Goal: Transaction & Acquisition: Purchase product/service

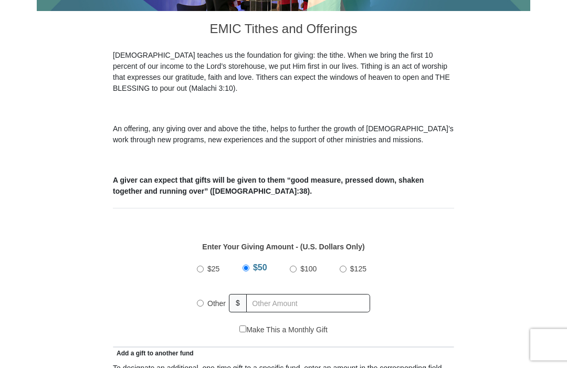
scroll to position [258, 0]
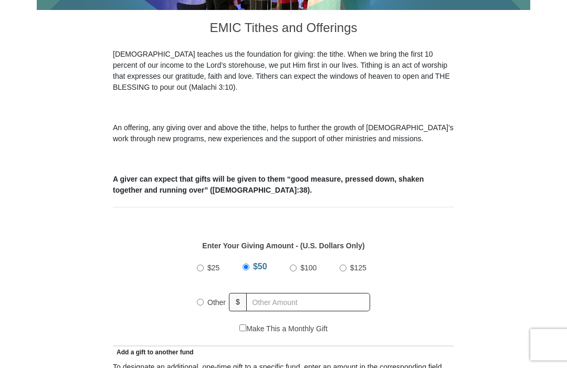
click at [197, 272] on div "$25" at bounding box center [210, 269] width 26 height 26
click at [205, 275] on label "$25" at bounding box center [213, 269] width 19 height 18
click at [204, 272] on input "$25" at bounding box center [200, 268] width 7 height 7
radio input "true"
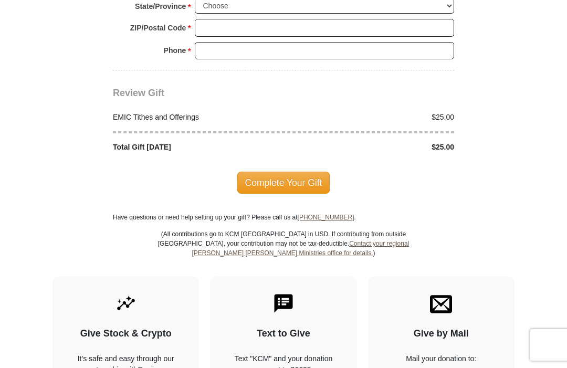
scroll to position [1275, 0]
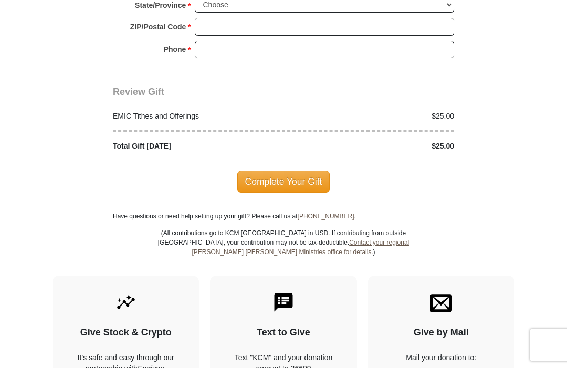
click at [283, 298] on img at bounding box center [284, 303] width 22 height 22
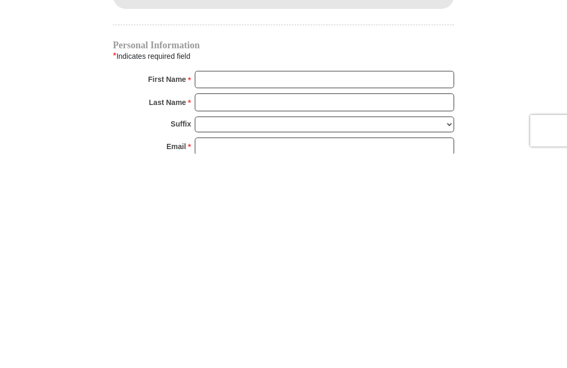
scroll to position [808, 0]
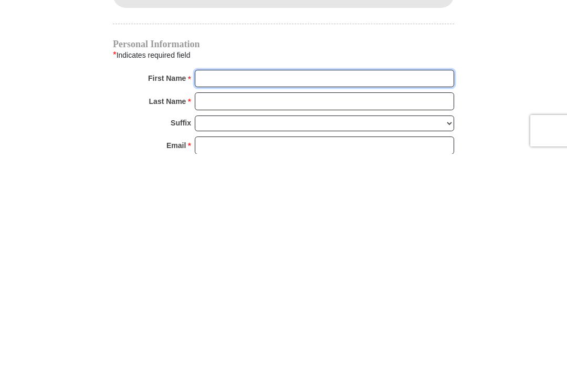
click at [208, 284] on input "First Name *" at bounding box center [325, 293] width 260 height 18
type input "Lois"
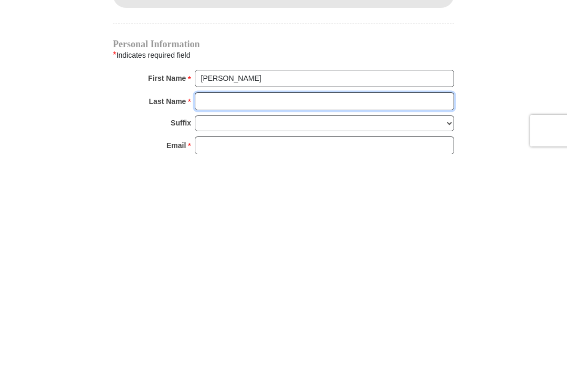
type input "Martin"
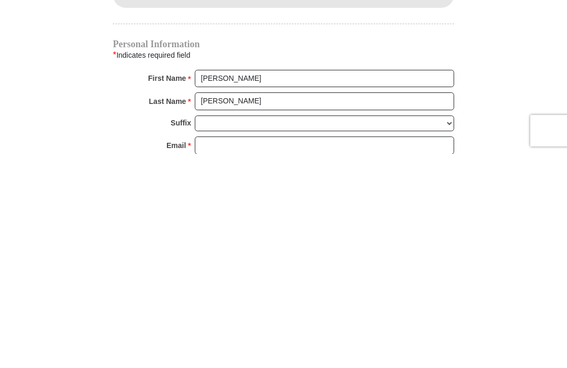
scroll to position [1023, 0]
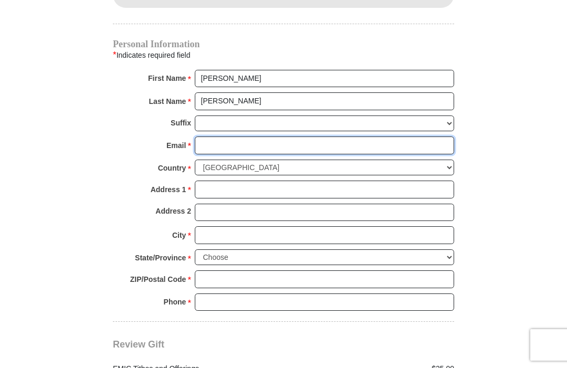
click at [214, 145] on input "Email *" at bounding box center [325, 146] width 260 height 18
type input "lemarti48@yahoo.com"
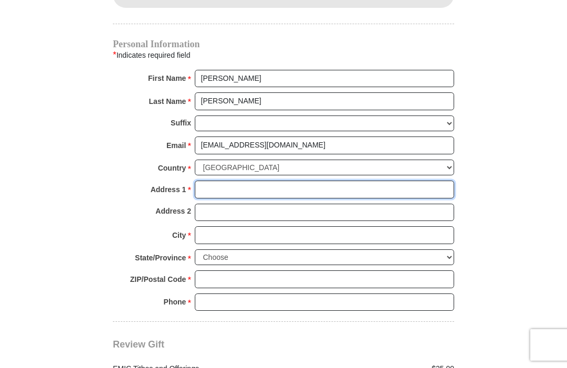
click at [216, 187] on input "Address 1 *" at bounding box center [325, 190] width 260 height 18
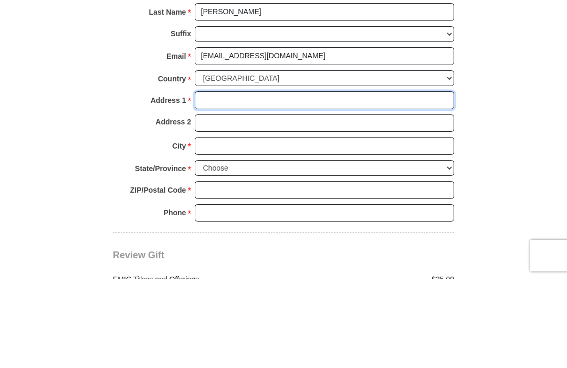
type input "2873 Arcade Way Space 223"
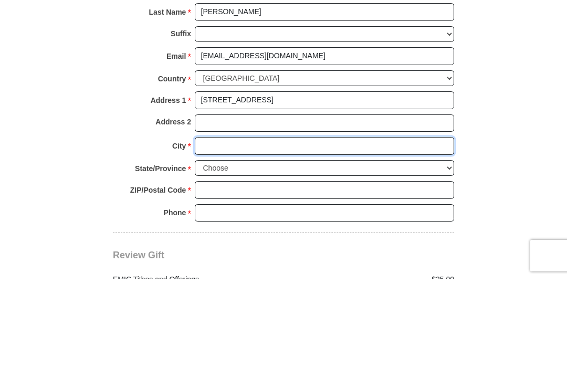
type input "Redding"
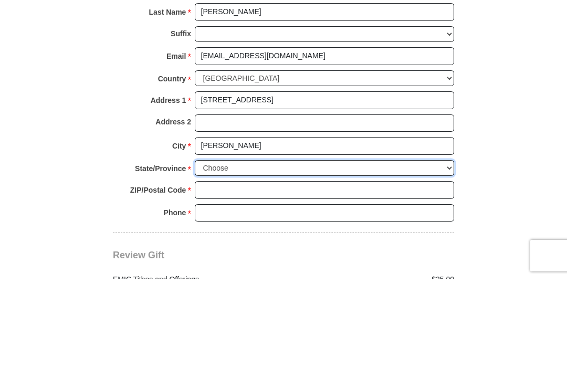
select select "CA"
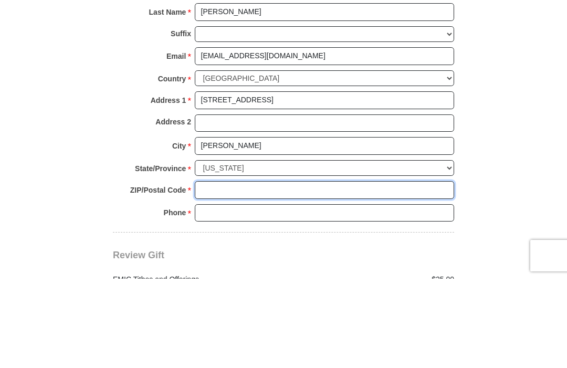
type input "96002"
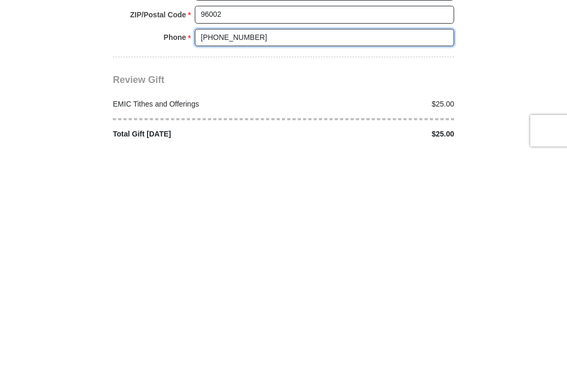
scroll to position [1074, 0]
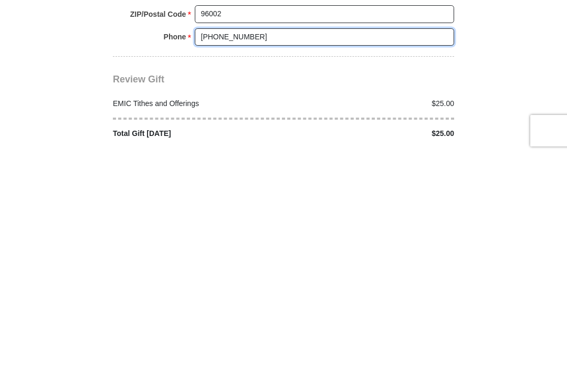
type input "530 356 0820"
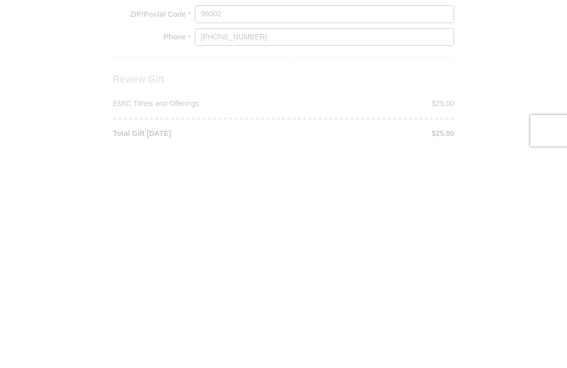
scroll to position [1289, 0]
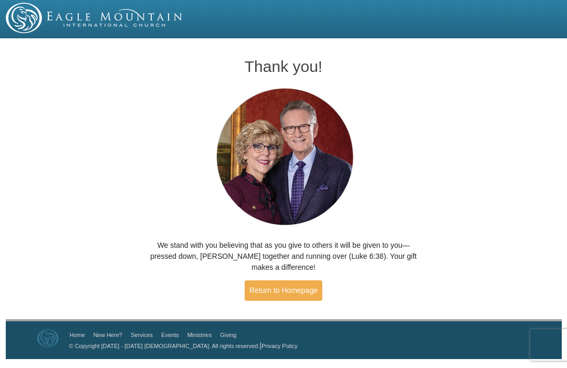
click at [272, 288] on link "Return to Homepage" at bounding box center [284, 291] width 78 height 20
